Goal: Communication & Community: Answer question/provide support

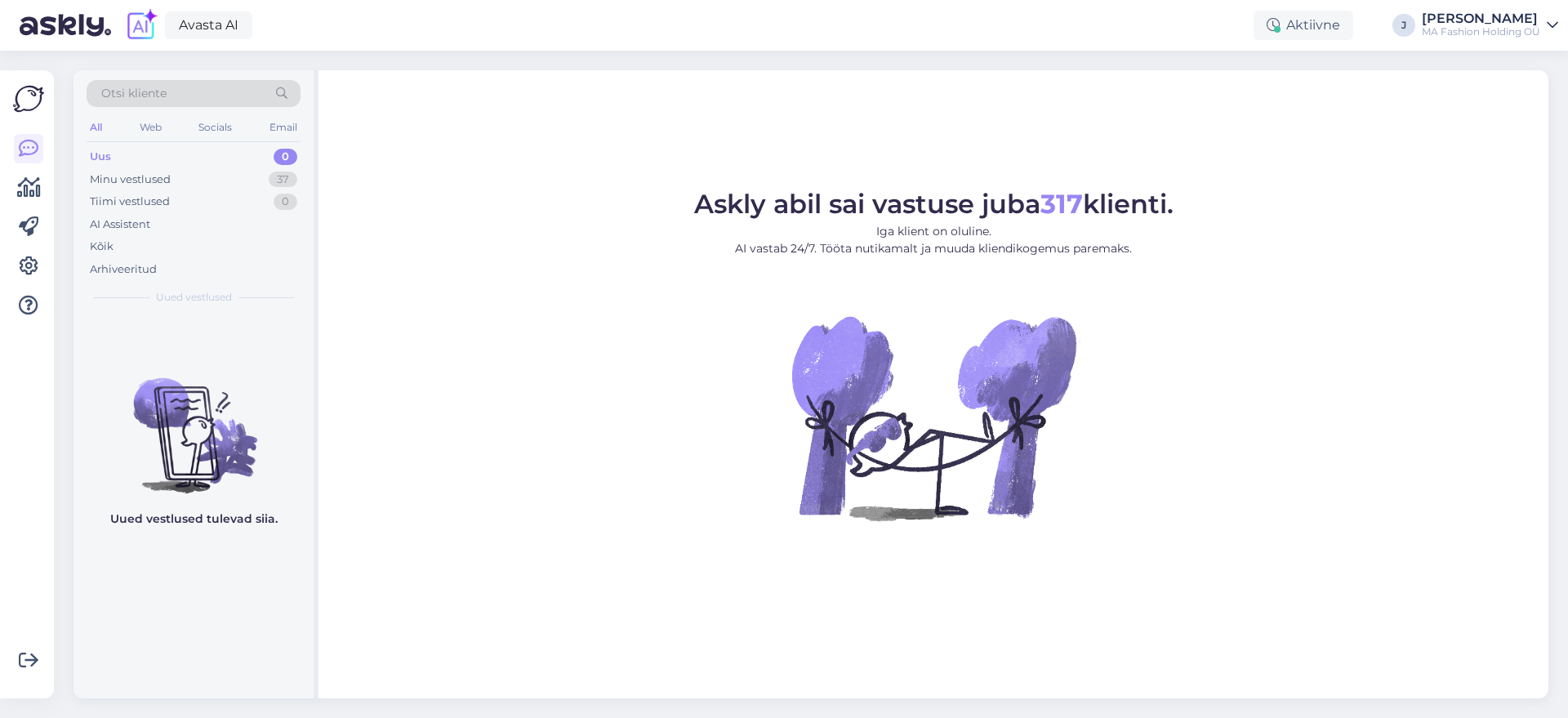
click at [165, 132] on div "All Web Socials Email" at bounding box center [193, 129] width 214 height 26
click at [155, 130] on div "Web" at bounding box center [150, 128] width 28 height 21
click at [178, 167] on div "Uus 0 Minu vestlused 7 Tiimi vestlused 0 AI Assistent Kõik Arhiveeritud" at bounding box center [193, 212] width 214 height 135
drag, startPoint x: 216, startPoint y: 177, endPoint x: 240, endPoint y: 186, distance: 25.6
click at [216, 177] on div "Minu vestlused 7" at bounding box center [193, 180] width 214 height 23
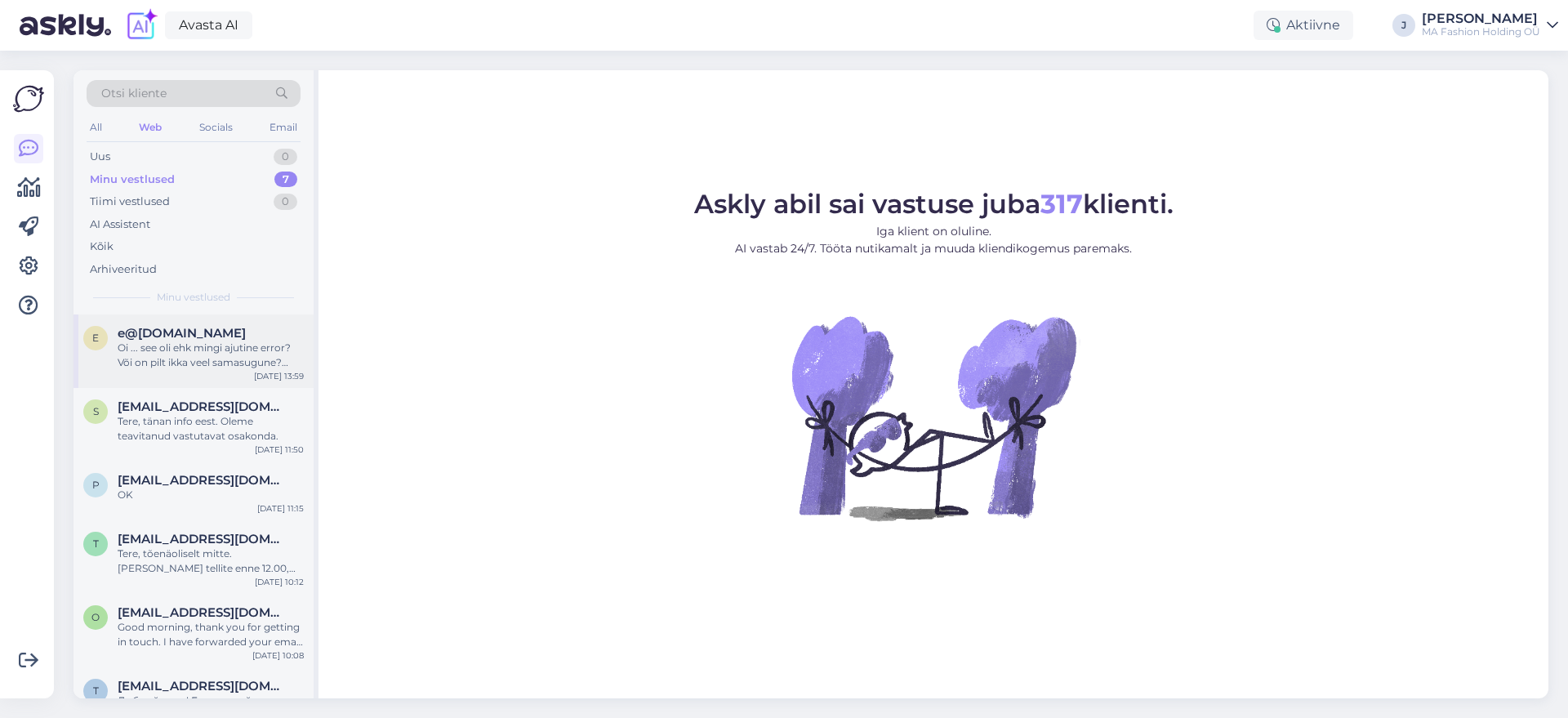
click at [231, 353] on div "Oi ... see oli ehk mingi ajutine error? Või on pilt ikka veel samasugune? Praeg…" at bounding box center [211, 355] width 187 height 29
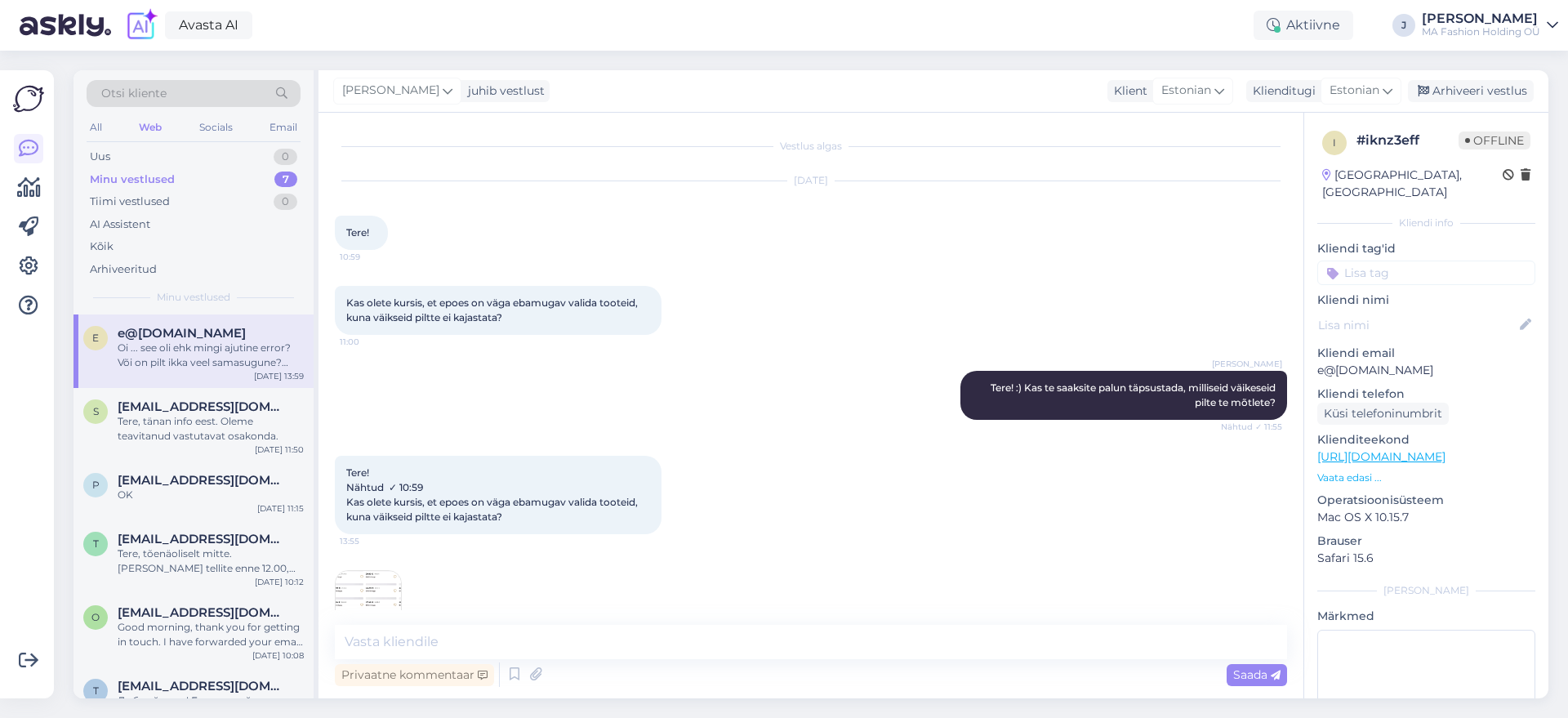
scroll to position [130, 0]
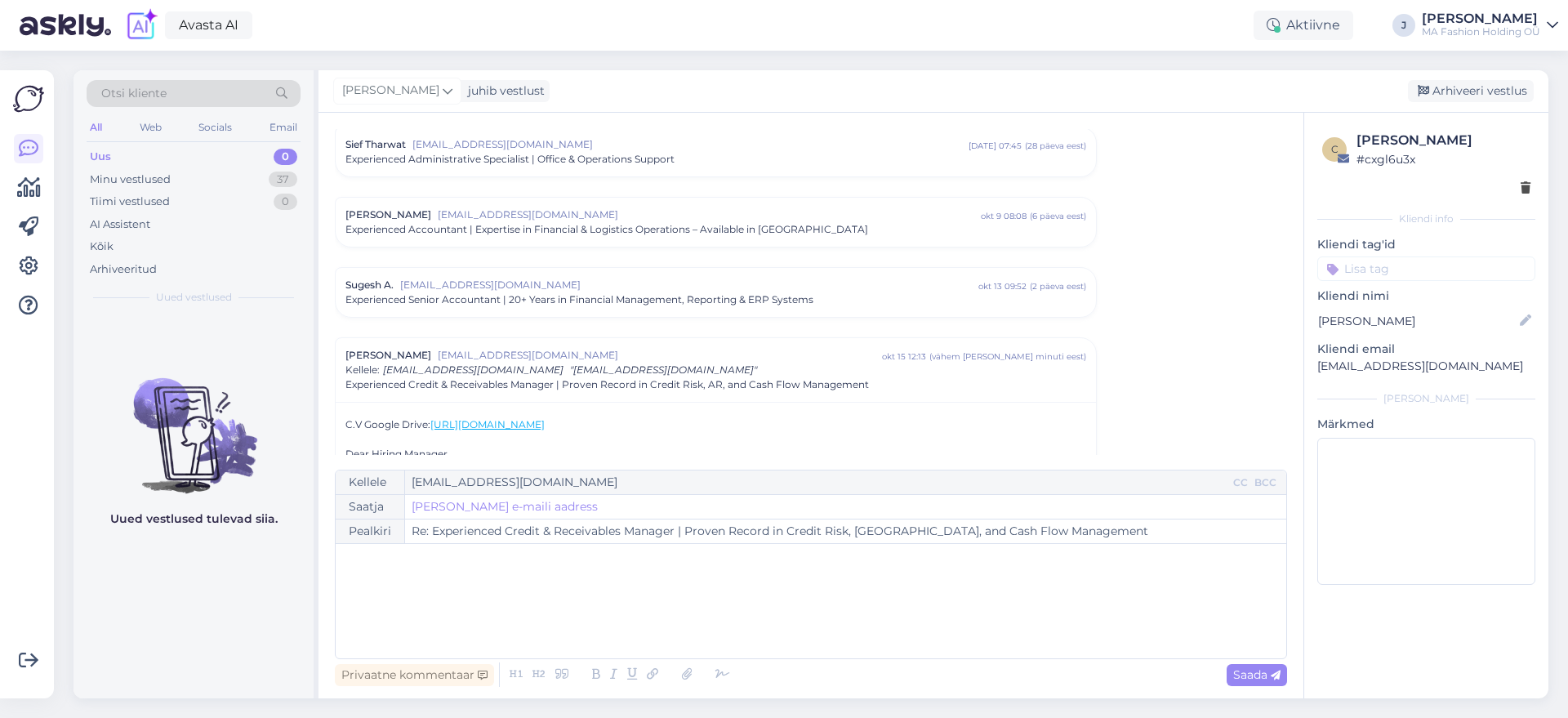
scroll to position [3349, 0]
